Goal: Task Accomplishment & Management: Manage account settings

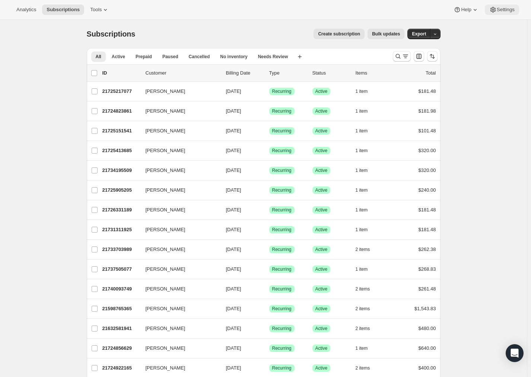
click at [503, 13] on button "Settings" at bounding box center [502, 9] width 34 height 10
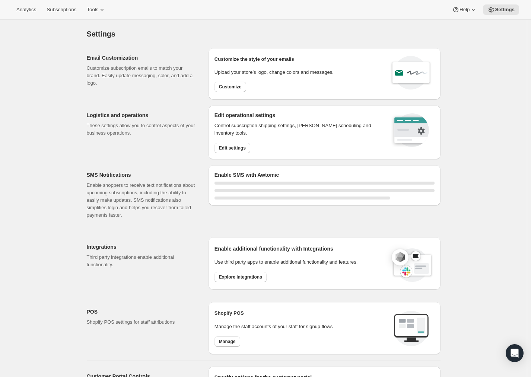
select select "22:00"
select select "09:00"
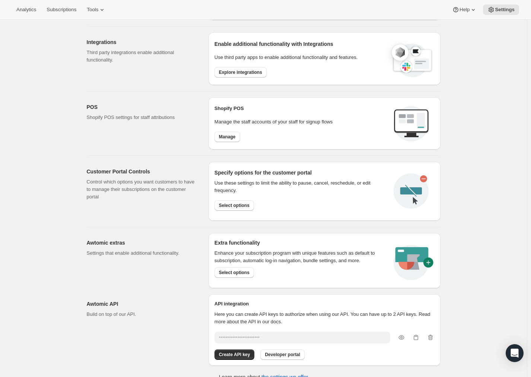
scroll to position [280, 0]
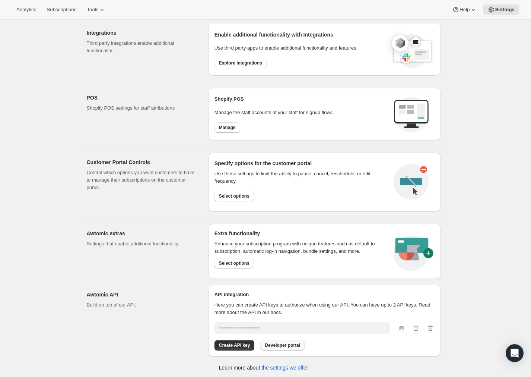
click at [296, 345] on span "Developer portal" at bounding box center [282, 345] width 35 height 6
click at [402, 324] on icon "button" at bounding box center [401, 327] width 7 height 7
click at [403, 325] on icon "button" at bounding box center [401, 327] width 7 height 7
type input "••••••••••••••••••••••••"
click at [491, 268] on div "Settings. This page is ready Settings Email Customization Customize subscriptio…" at bounding box center [263, 59] width 527 height 639
